Goal: Obtain resource: Download file/media

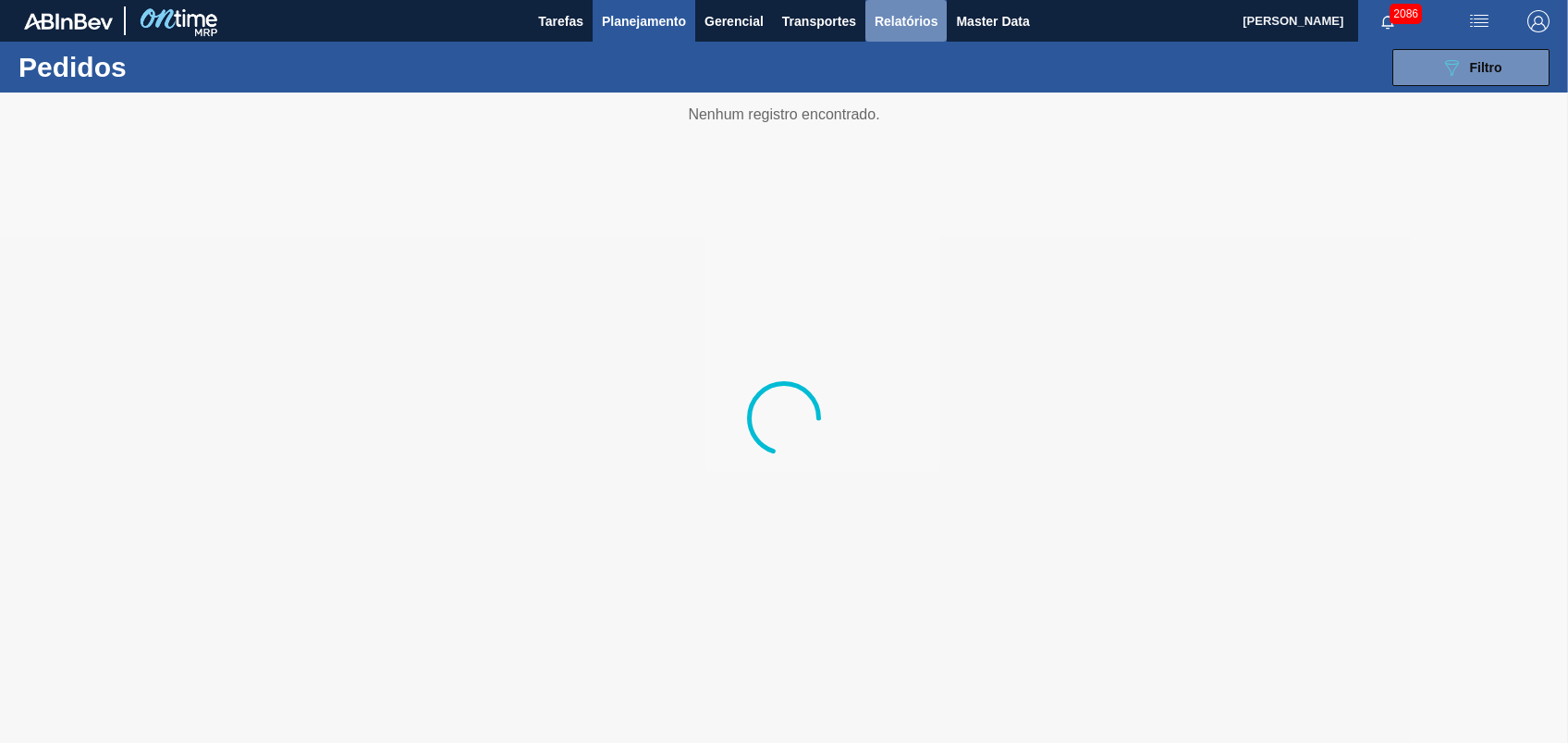
click at [886, 18] on span "Relatórios" at bounding box center [906, 21] width 63 height 23
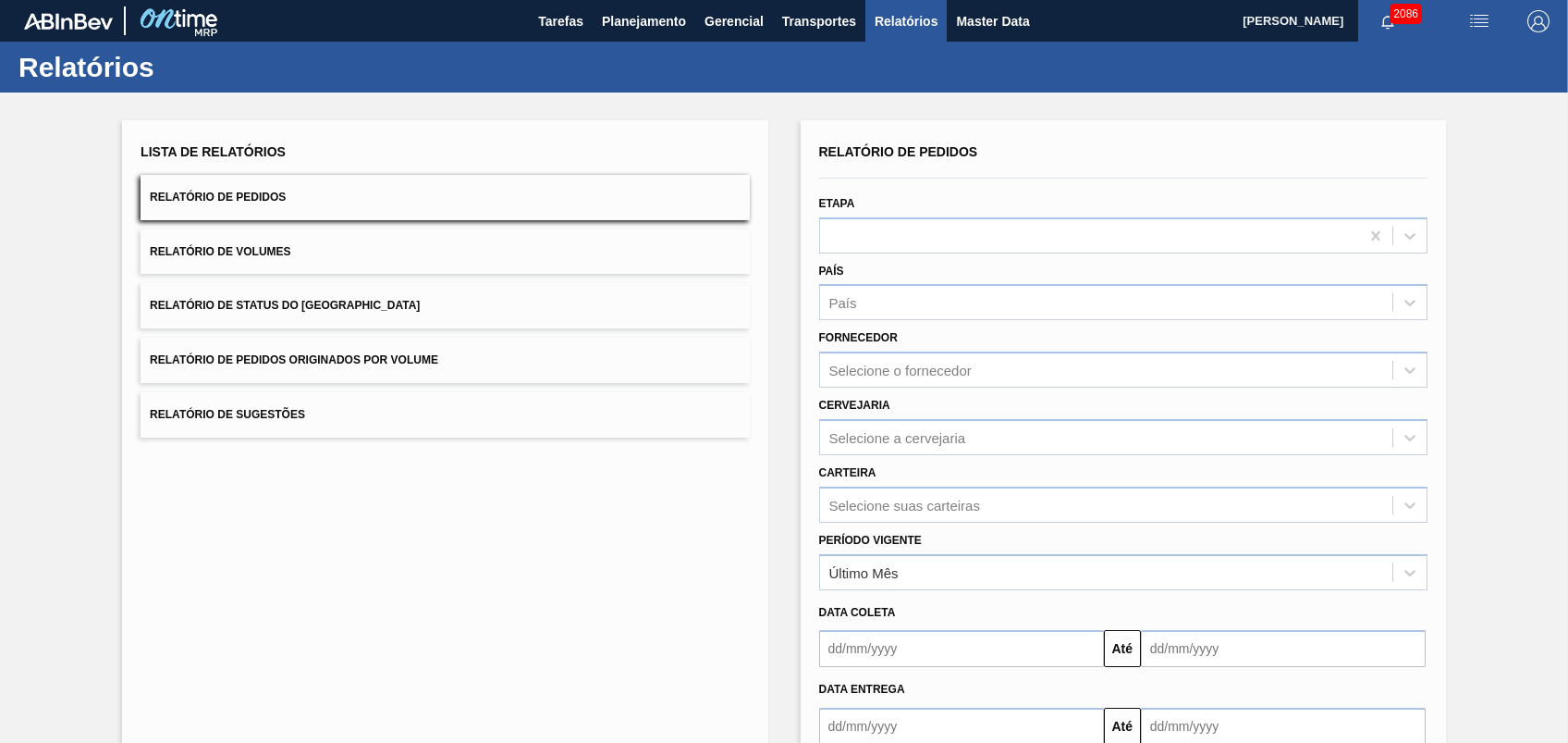
click at [385, 340] on button "Relatório de Pedidos Originados por Volume" at bounding box center [445, 361] width 609 height 45
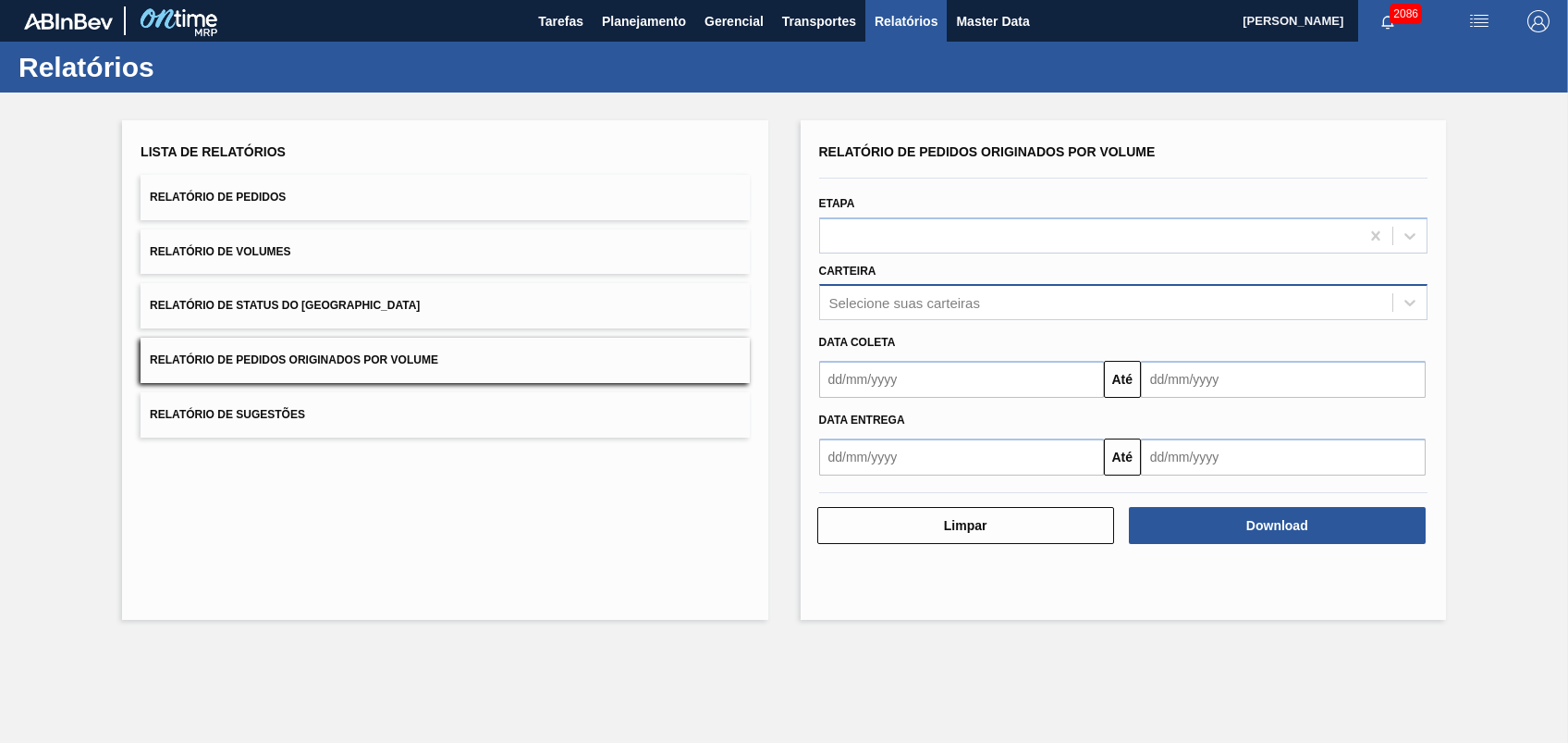
click at [887, 304] on div "Selecione suas carteiras" at bounding box center [904, 303] width 151 height 16
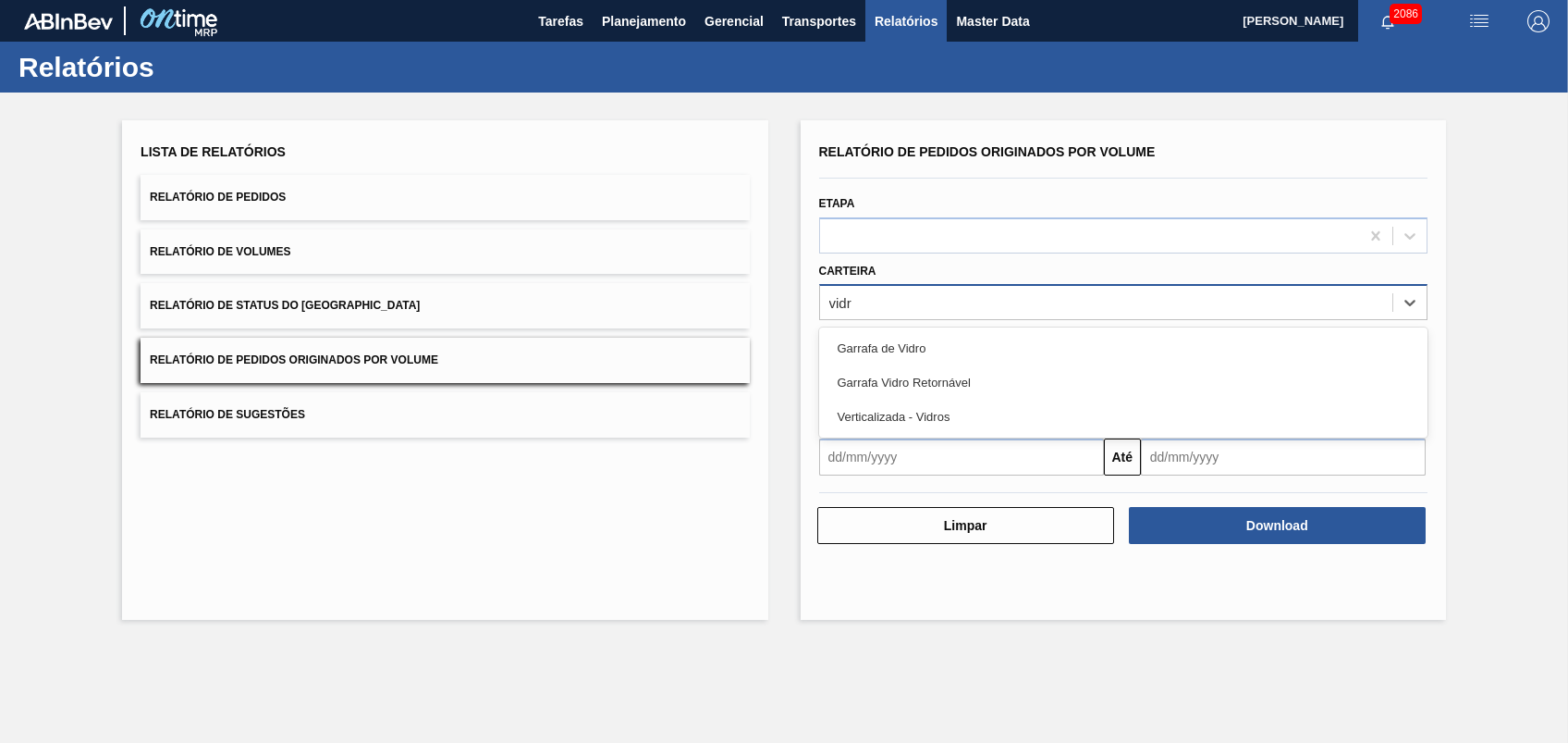
type input "vidro"
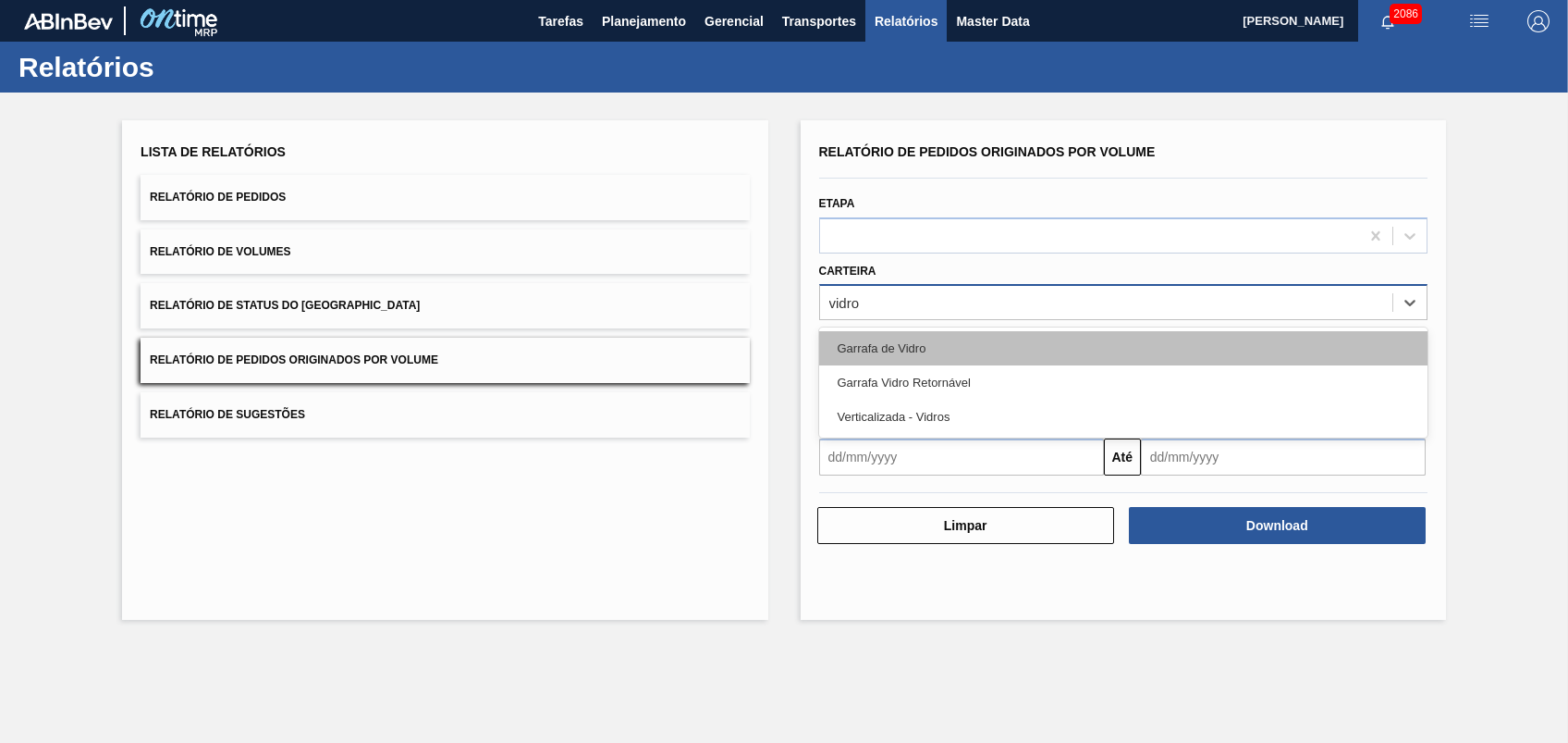
click at [928, 352] on div "Garrafa de Vidro" at bounding box center [1124, 348] width 609 height 34
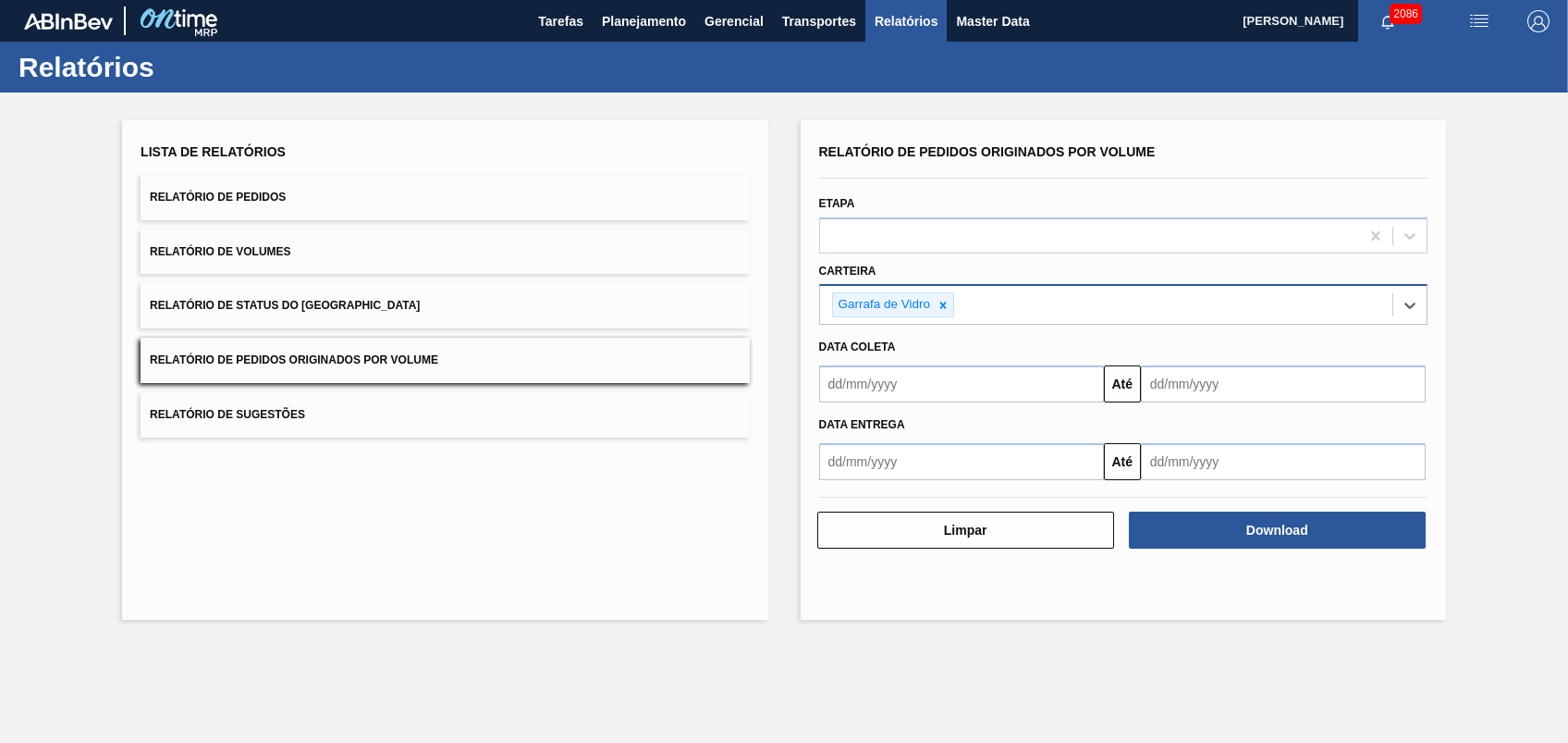
click at [937, 393] on input "text" at bounding box center [961, 384] width 285 height 37
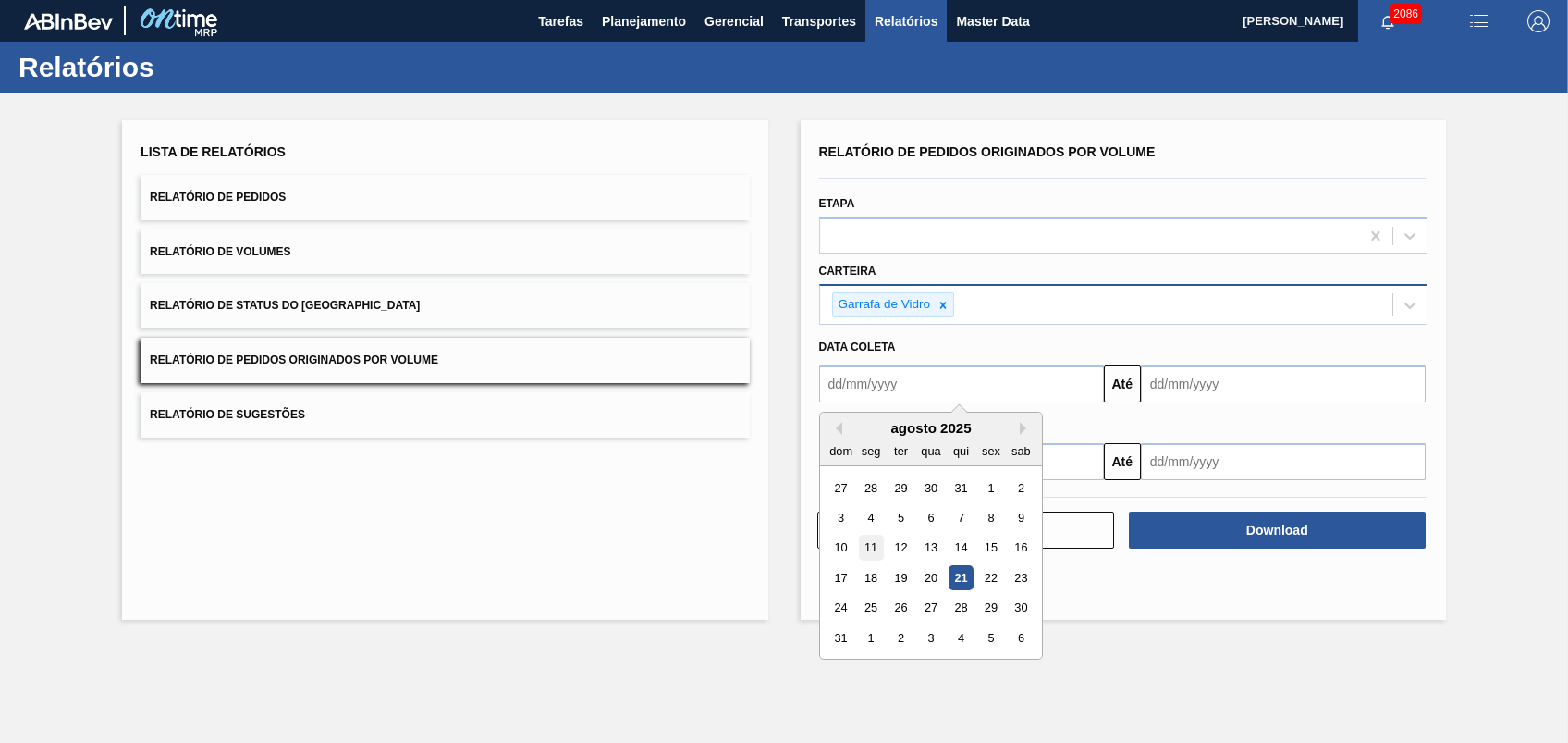
type input "[DATE]"
click at [1212, 614] on div "Relatório de Pedidos Originados por Volume Etapa Carteira Garrafa de Vidro Data…" at bounding box center [1123, 370] width 645 height 500
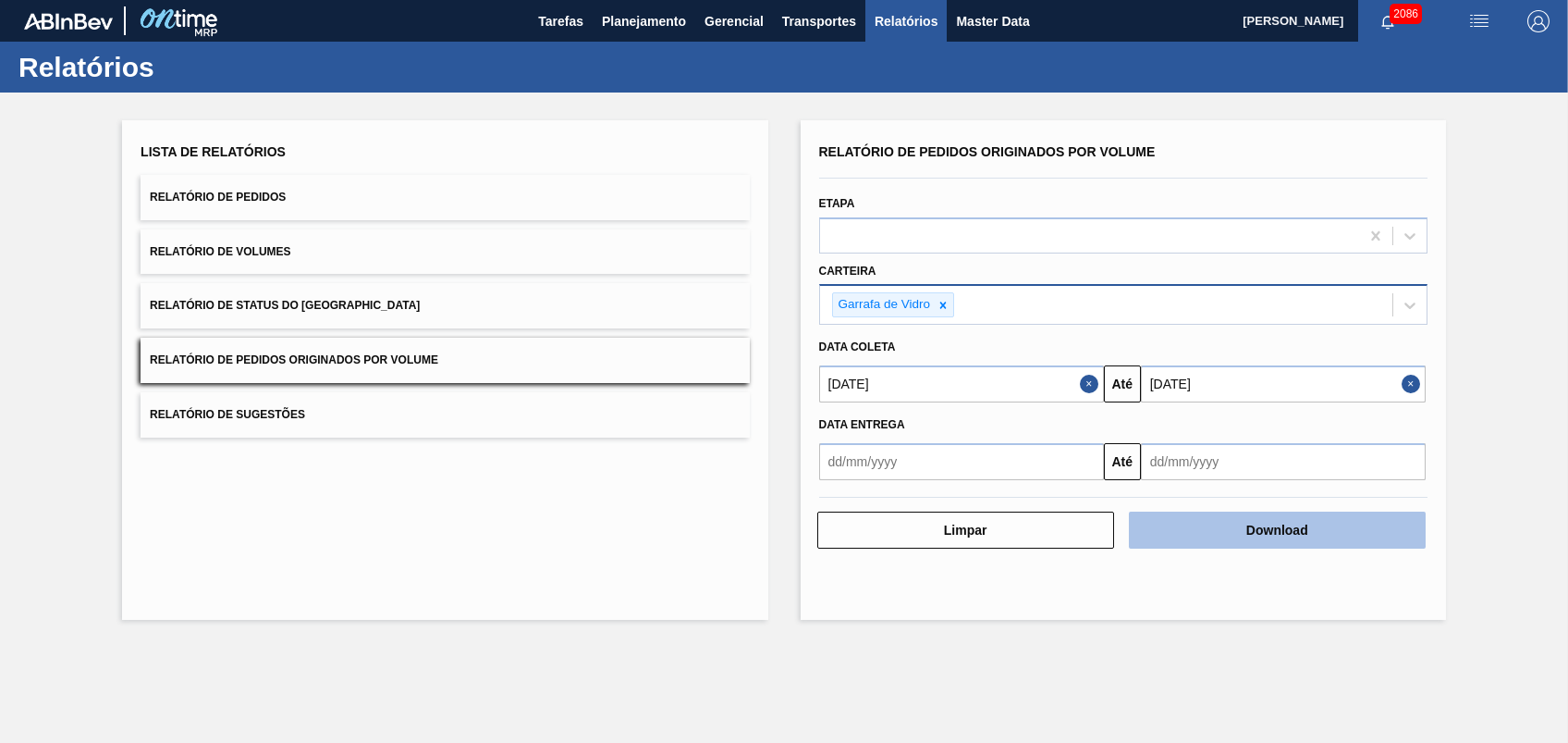
click at [1227, 526] on button "Download" at bounding box center [1276, 530] width 296 height 37
